Goal: Task Accomplishment & Management: Manage account settings

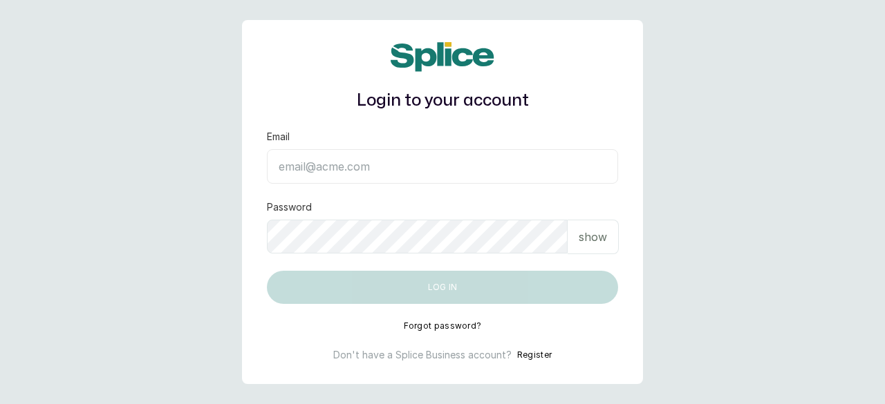
type input "[EMAIL_ADDRESS][DOMAIN_NAME]"
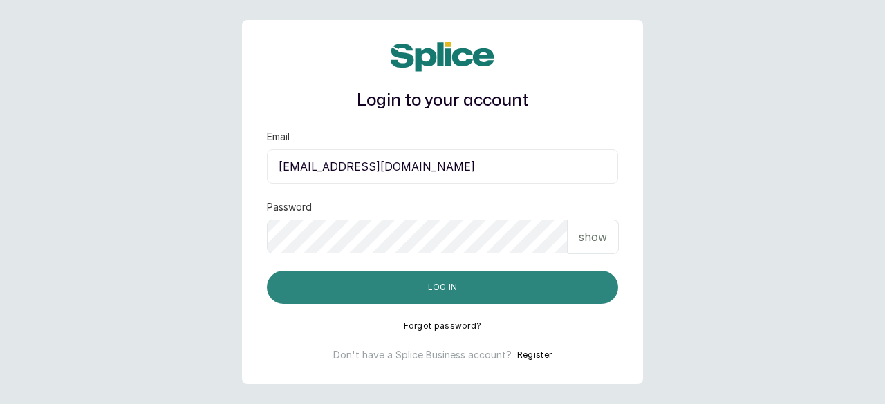
click at [404, 294] on button "Log in" at bounding box center [442, 287] width 351 height 33
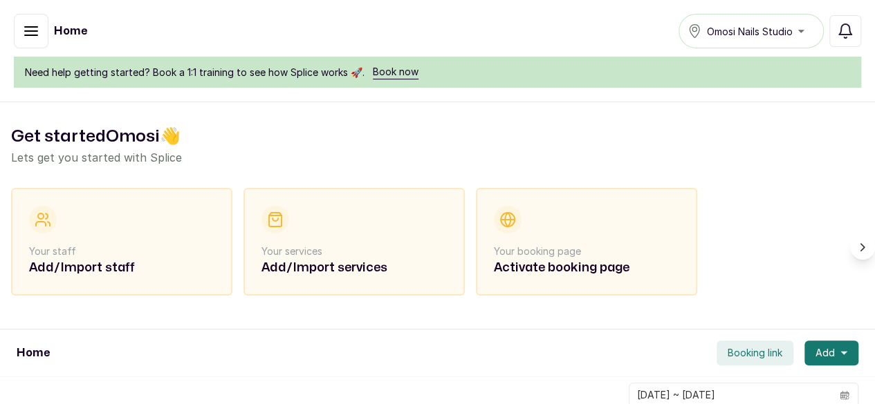
click at [0, 0] on p "Omosi Nails" at bounding box center [0, 0] width 0 height 0
click at [0, 0] on p "ON" at bounding box center [0, 0] width 0 height 0
click at [0, 0] on link "Settings" at bounding box center [0, 0] width 0 height 0
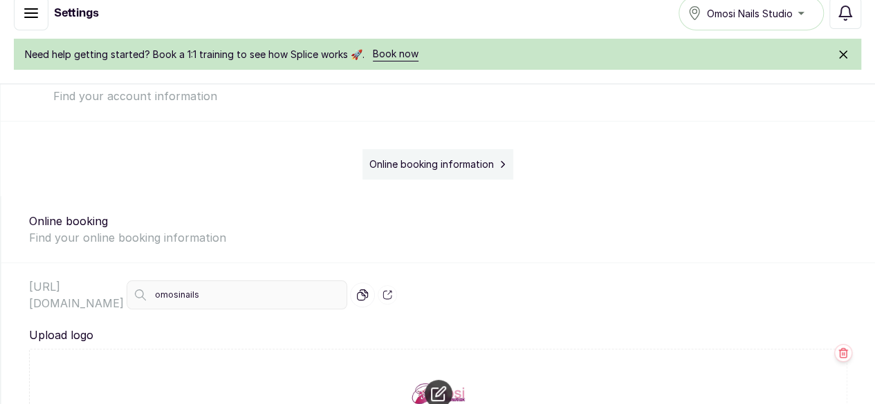
scroll to position [67, 0]
click at [0, 0] on div "Website link Upload logo Upload header image Add more images Add frequently ask…" at bounding box center [0, 0] width 0 height 0
click at [0, 0] on span "Website link" at bounding box center [0, 0] width 0 height 0
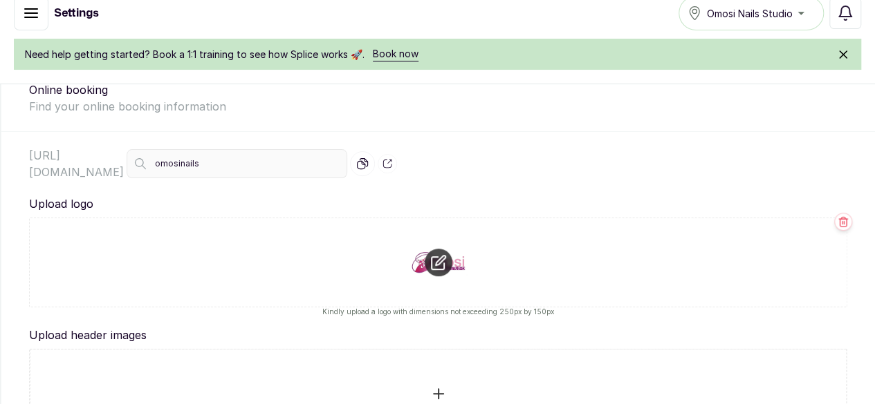
scroll to position [58, 0]
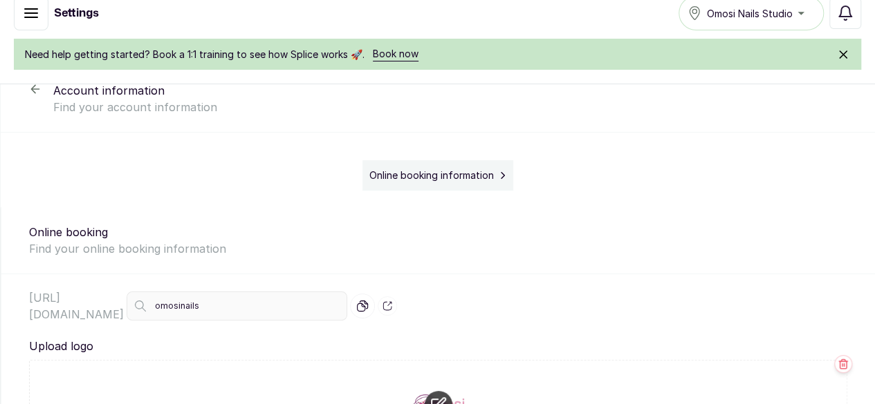
click at [0, 0] on span "Website link" at bounding box center [0, 0] width 0 height 0
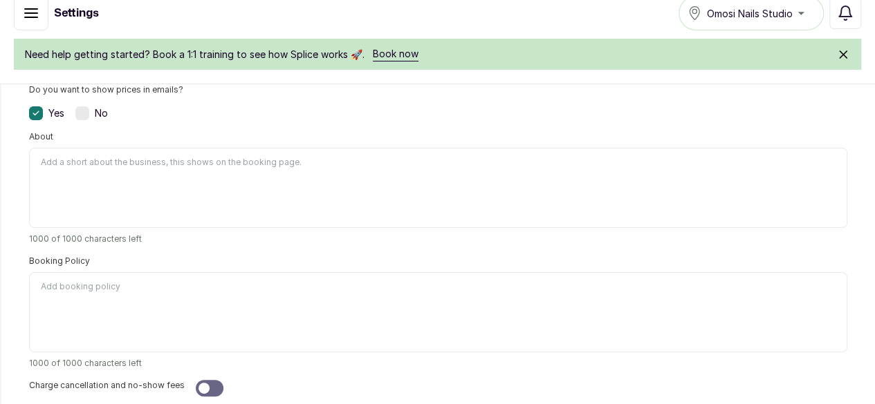
scroll to position [1033, 0]
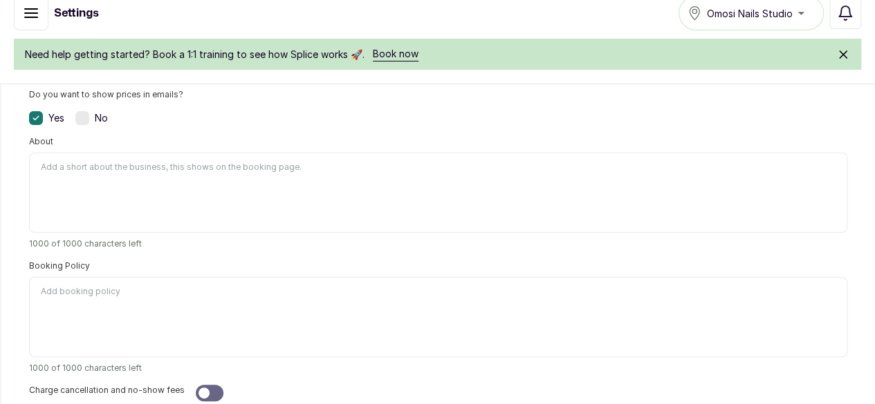
click at [89, 125] on label at bounding box center [82, 118] width 14 height 14
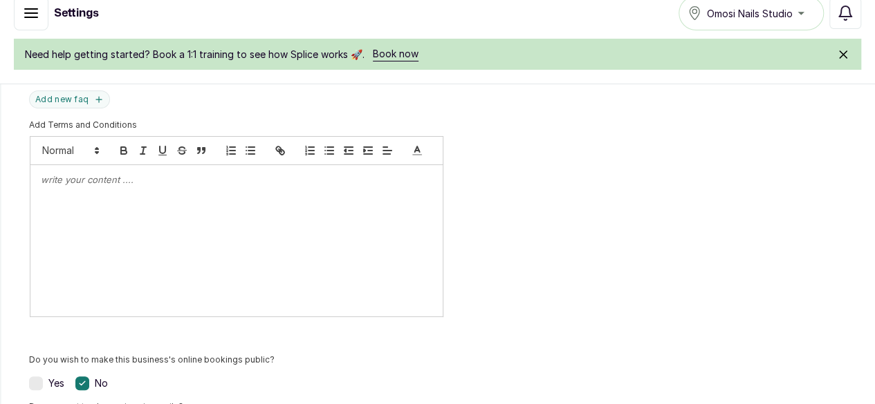
scroll to position [274, 0]
click at [0, 0] on p "Money" at bounding box center [0, 0] width 0 height 0
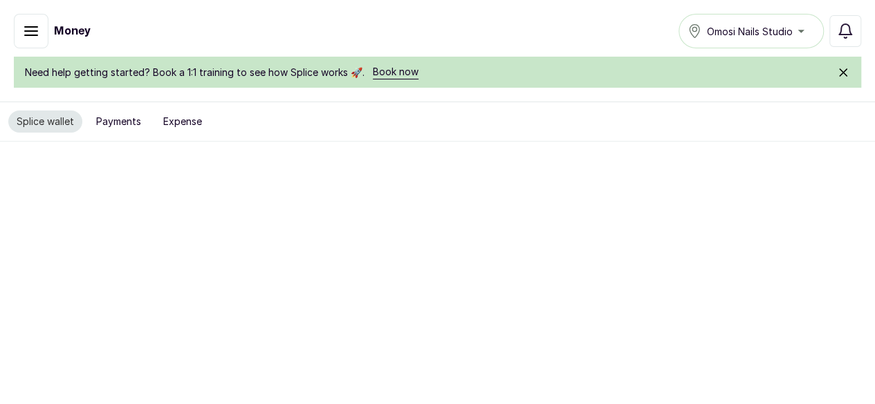
scroll to position [18, 0]
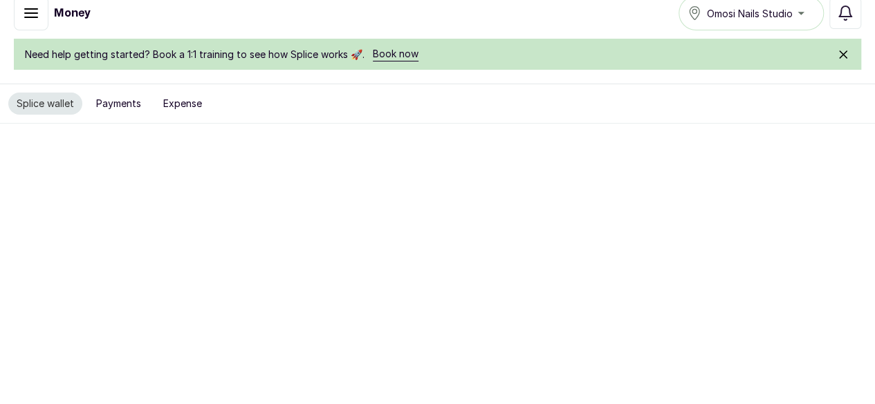
click at [0, 0] on link "Settings" at bounding box center [0, 0] width 0 height 0
